Goal: Task Accomplishment & Management: Manage account settings

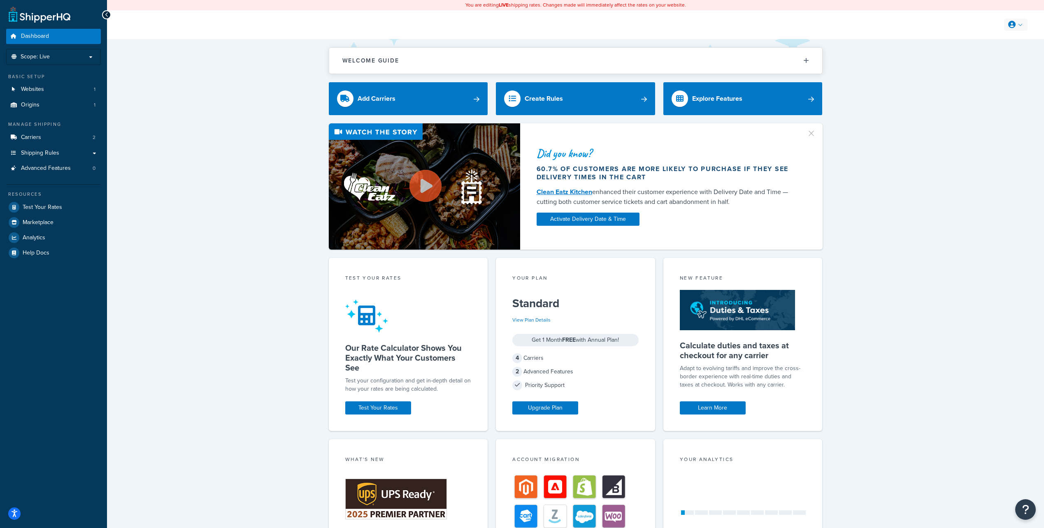
drag, startPoint x: 998, startPoint y: 26, endPoint x: 1004, endPoint y: 26, distance: 5.8
click at [999, 26] on div "My Profile Billing Global Settings Contact Us Logout" at bounding box center [1012, 25] width 29 height 12
click at [1008, 26] on icon at bounding box center [1011, 24] width 7 height 7
click at [991, 57] on link "Billing" at bounding box center [990, 58] width 73 height 16
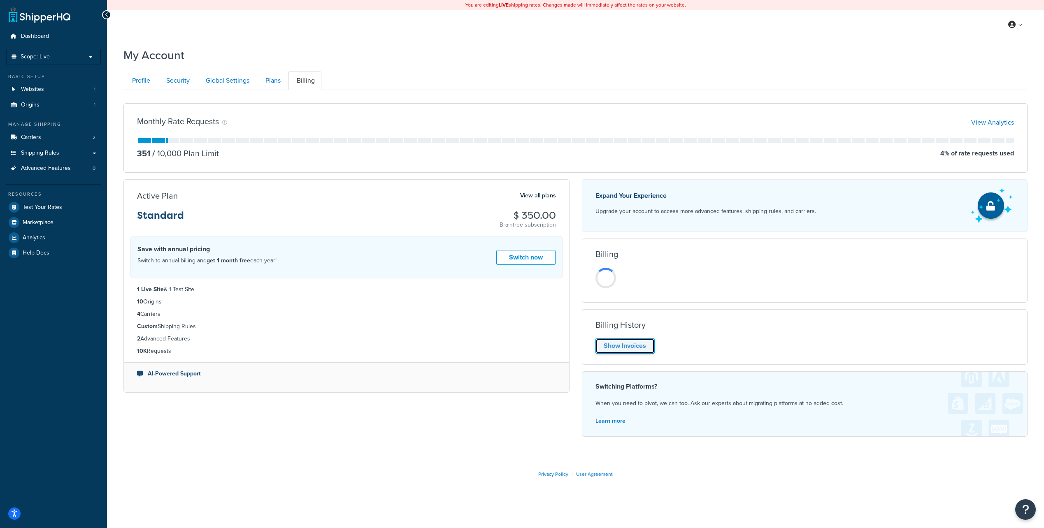
click at [629, 348] on link "Show Invoices" at bounding box center [624, 346] width 59 height 15
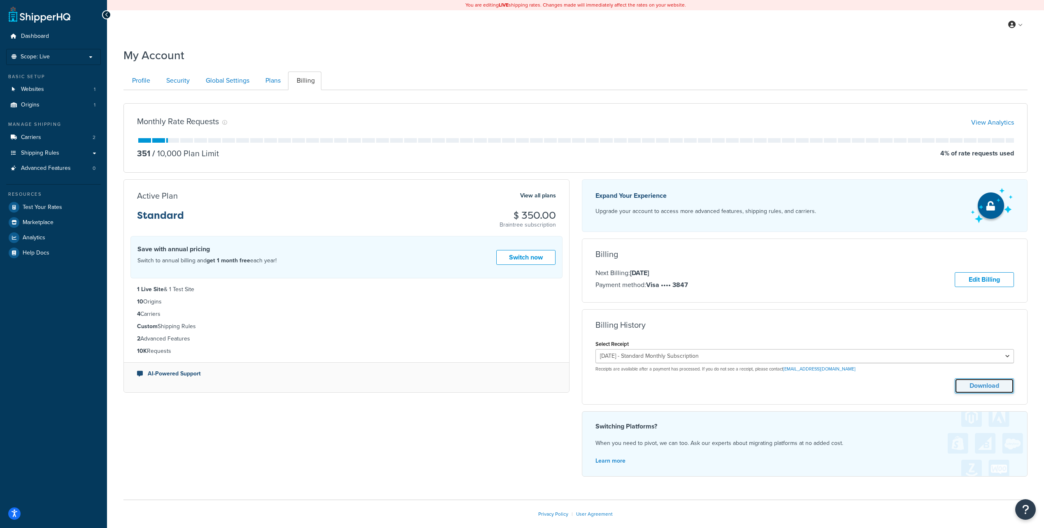
click at [978, 386] on button "Download" at bounding box center [983, 385] width 59 height 15
